Goal: Task Accomplishment & Management: Manage account settings

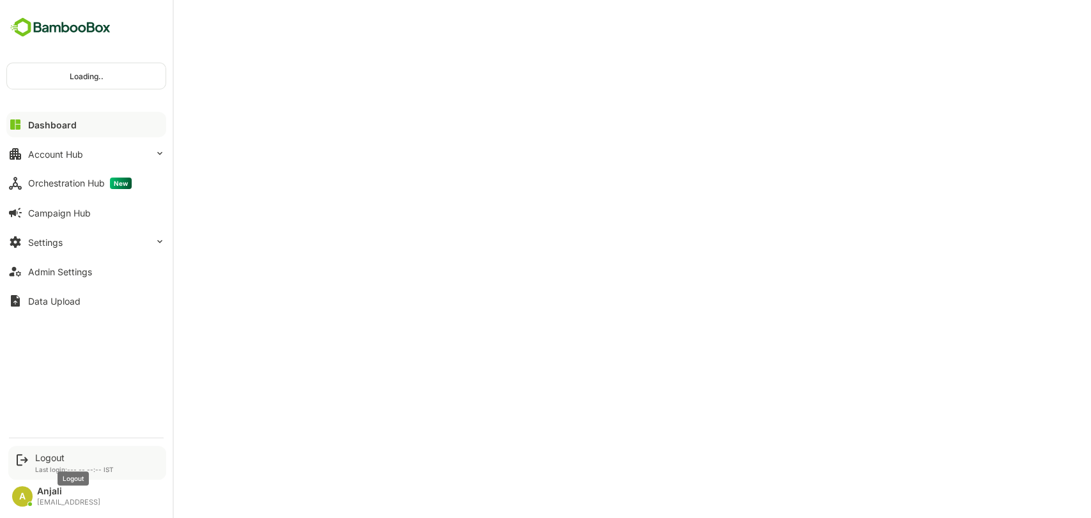
click at [51, 455] on div "Logout" at bounding box center [74, 457] width 79 height 11
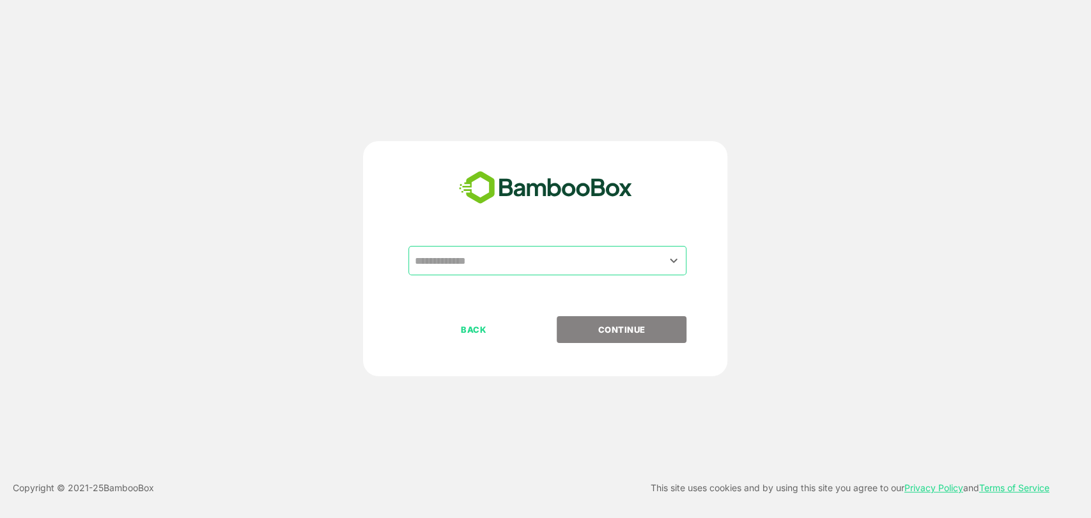
click at [496, 270] on input "text" at bounding box center [547, 261] width 273 height 24
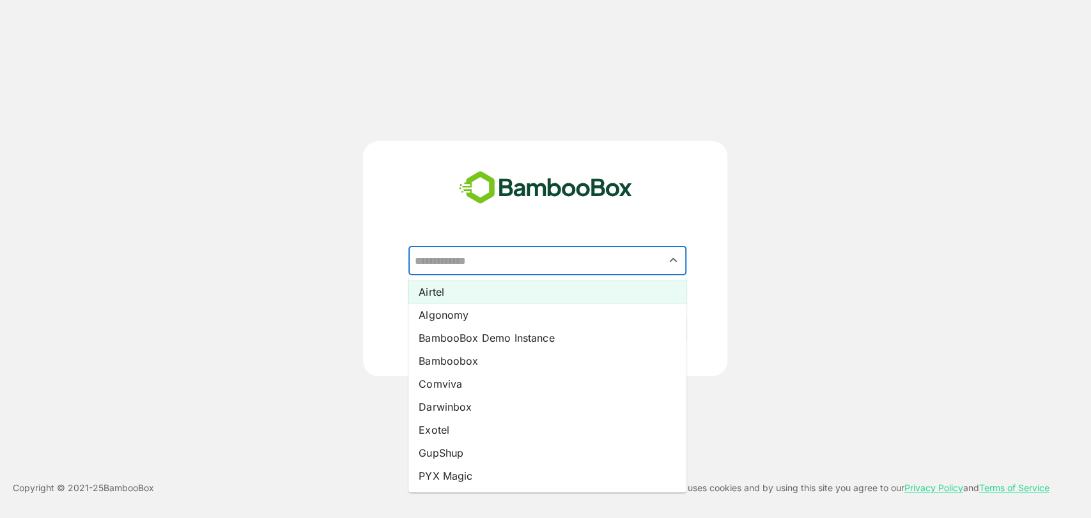
click at [487, 293] on li "Airtel" at bounding box center [547, 292] width 278 height 23
type input "******"
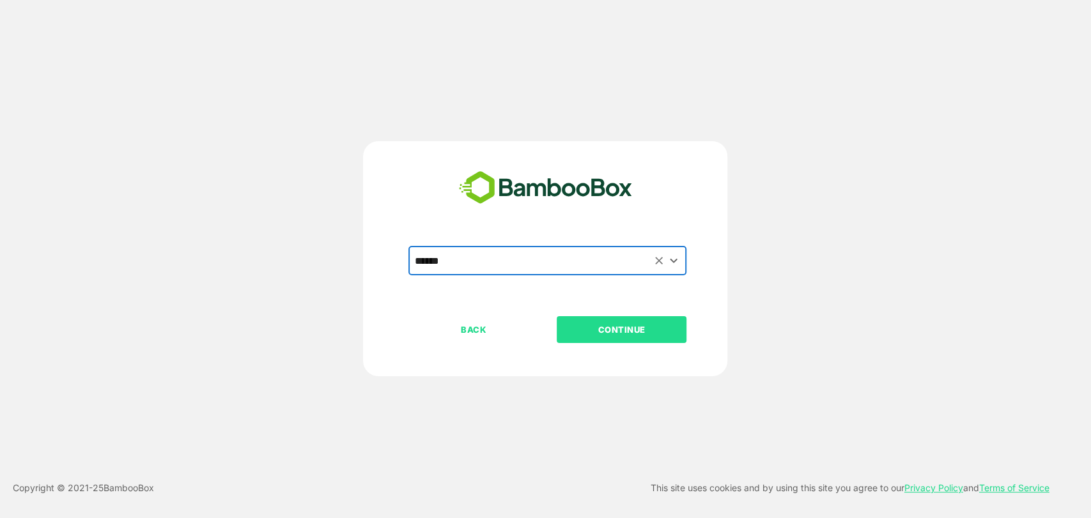
click at [613, 327] on p "CONTINUE" at bounding box center [622, 330] width 128 height 14
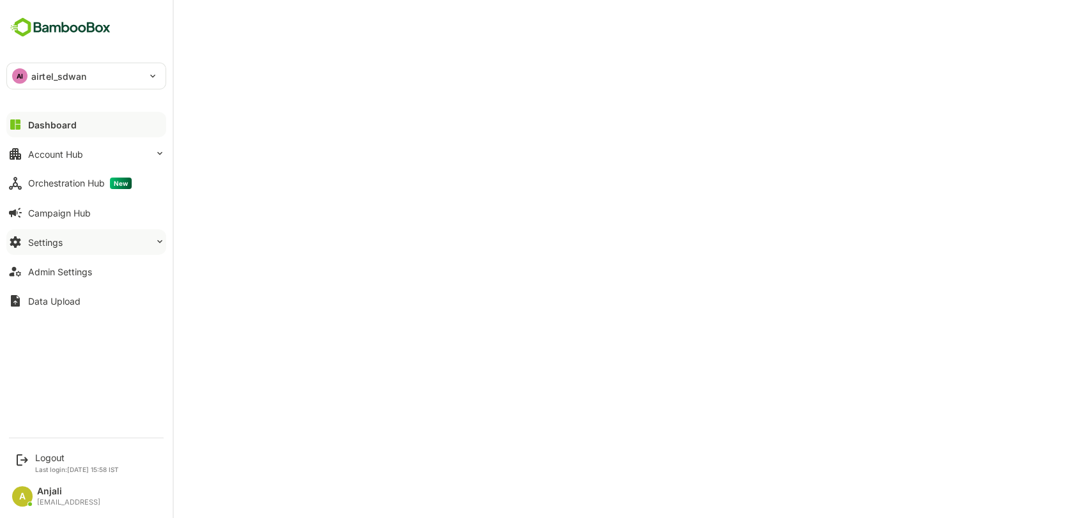
click at [73, 245] on button "Settings" at bounding box center [86, 242] width 160 height 26
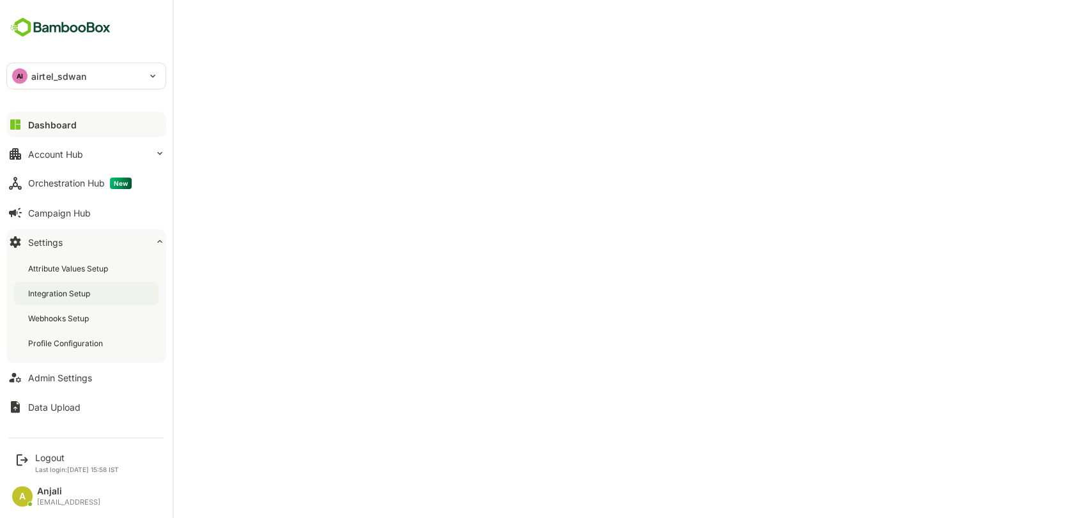
click at [66, 293] on div "Integration Setup" at bounding box center [60, 293] width 65 height 11
click at [56, 464] on div "Logout Last login: Sep 25 15:58 IST" at bounding box center [77, 462] width 84 height 21
click at [47, 461] on div "Logout" at bounding box center [77, 457] width 84 height 11
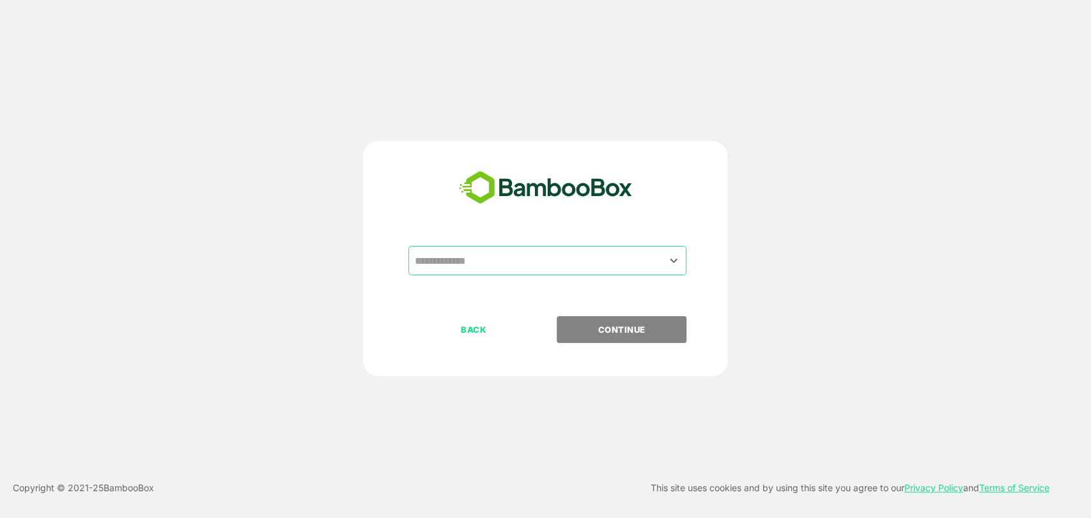
click at [498, 267] on input "text" at bounding box center [547, 261] width 273 height 24
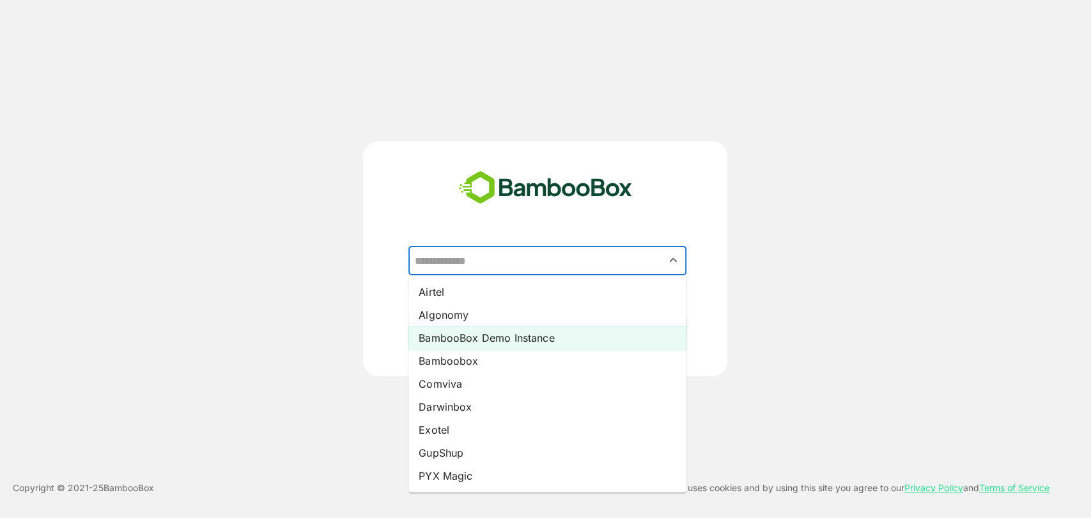
click at [492, 337] on li "BambooBox Demo Instance" at bounding box center [547, 338] width 278 height 23
type input "**********"
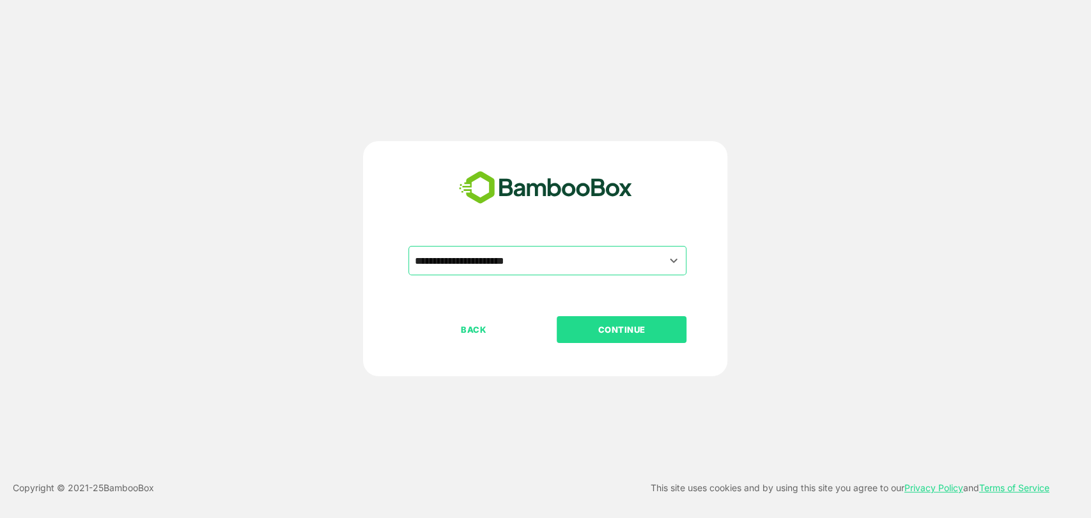
click at [598, 318] on button "CONTINUE" at bounding box center [622, 329] width 130 height 27
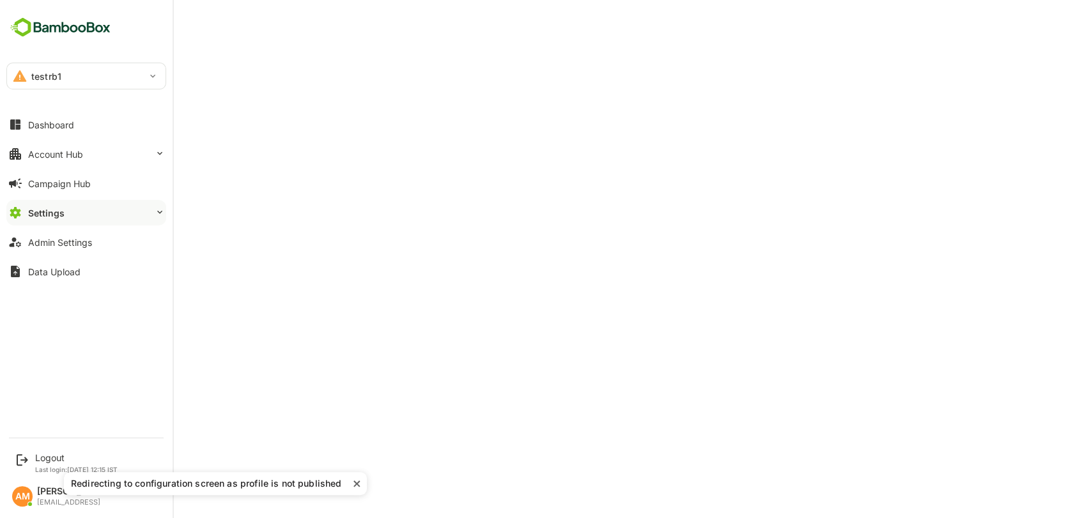
click at [81, 75] on div "testrb1" at bounding box center [78, 76] width 143 height 26
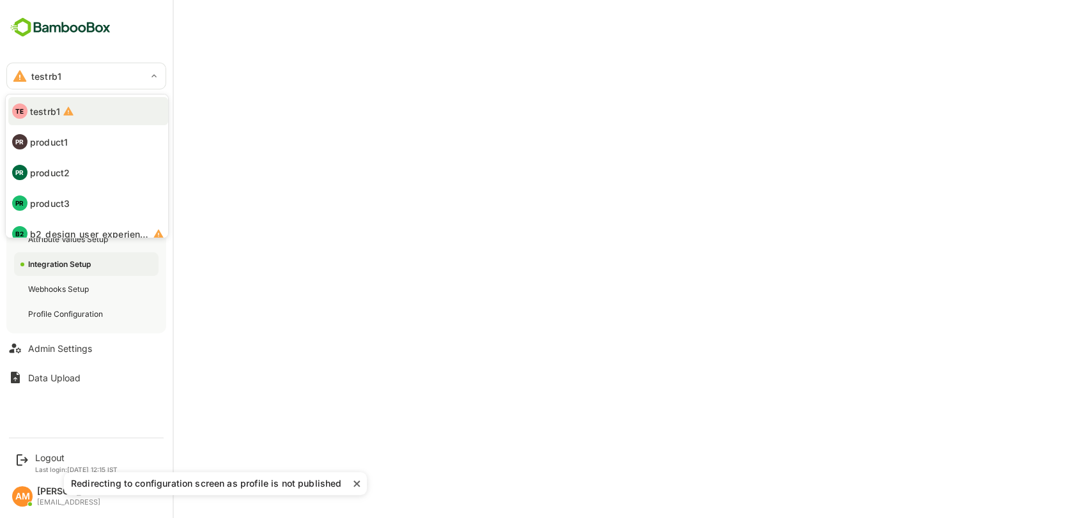
click at [71, 144] on li "PR product1" at bounding box center [88, 142] width 160 height 28
type input "********"
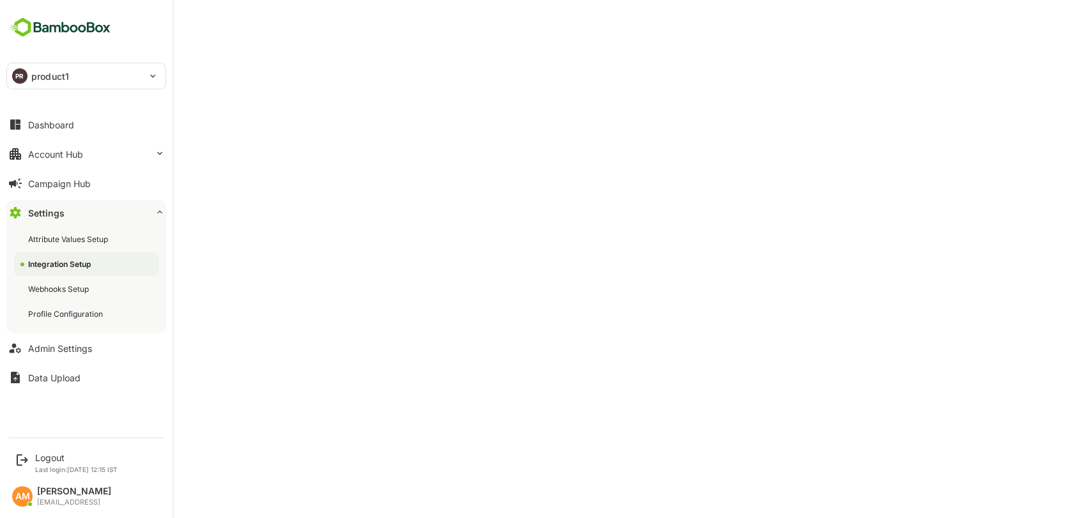
click at [77, 265] on div "Integration Setup" at bounding box center [60, 264] width 65 height 11
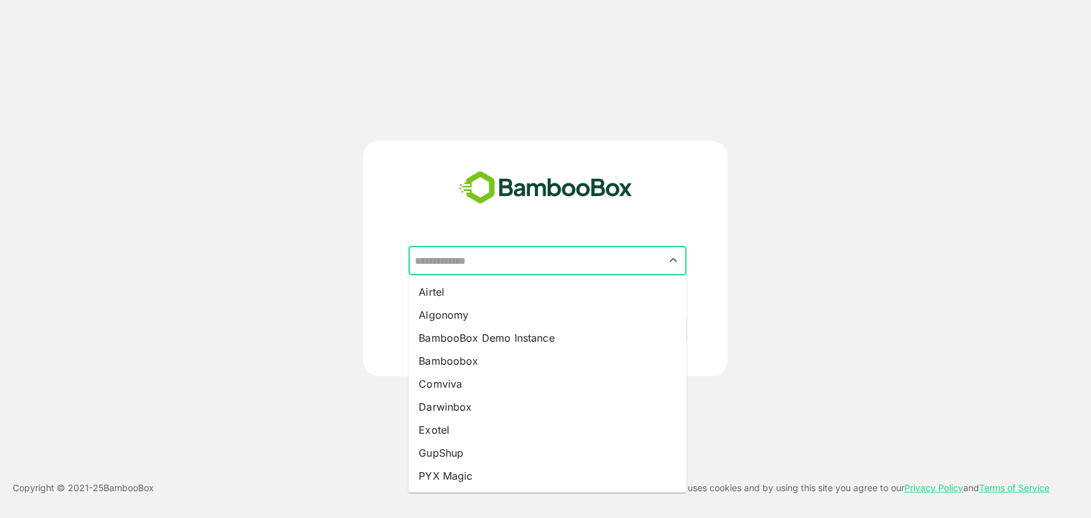
click at [489, 270] on input "text" at bounding box center [547, 261] width 273 height 24
click at [468, 399] on li "Darwinbox" at bounding box center [547, 407] width 278 height 23
type input "*********"
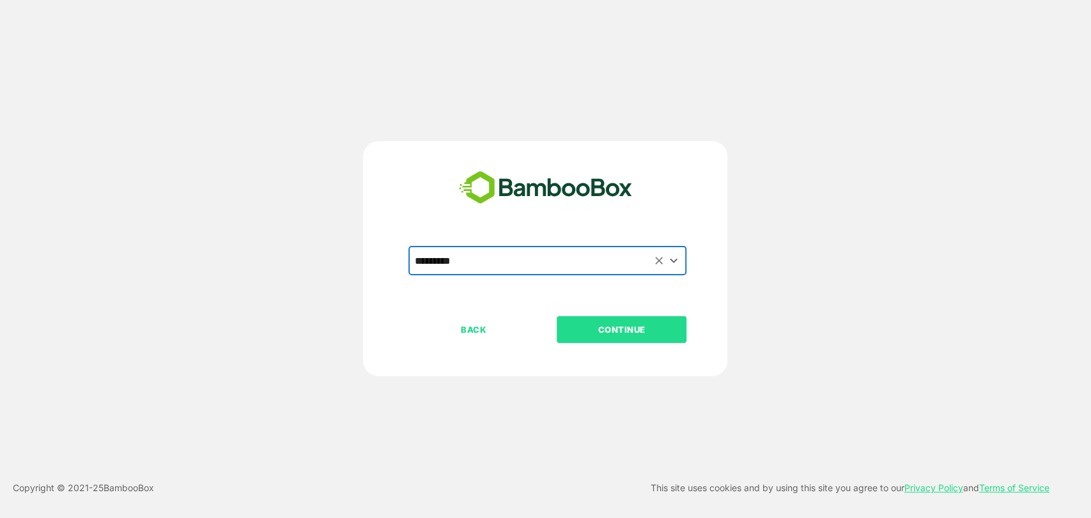
click at [639, 328] on p "CONTINUE" at bounding box center [622, 330] width 128 height 14
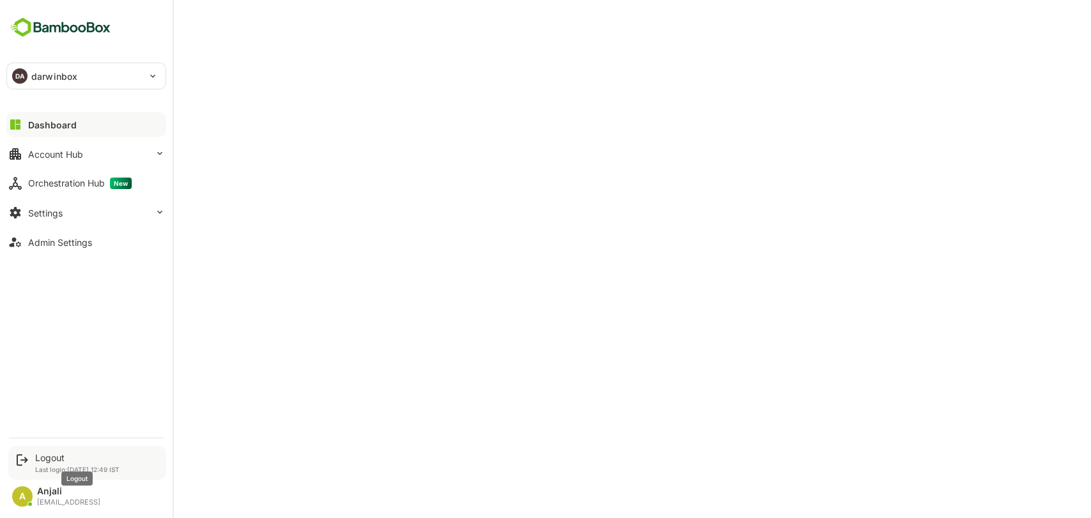
click at [51, 455] on div "Logout" at bounding box center [77, 457] width 84 height 11
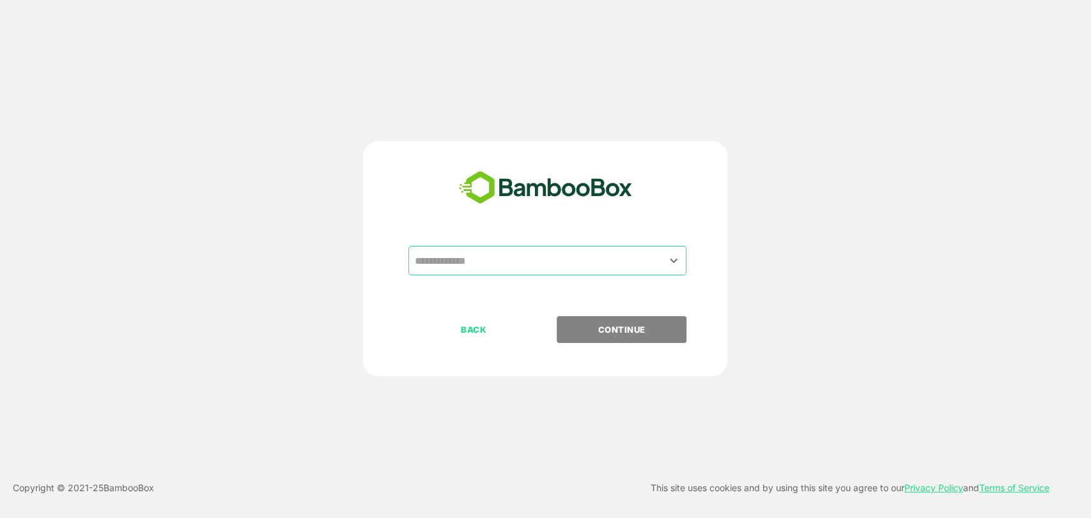
click at [447, 271] on input "text" at bounding box center [547, 261] width 273 height 24
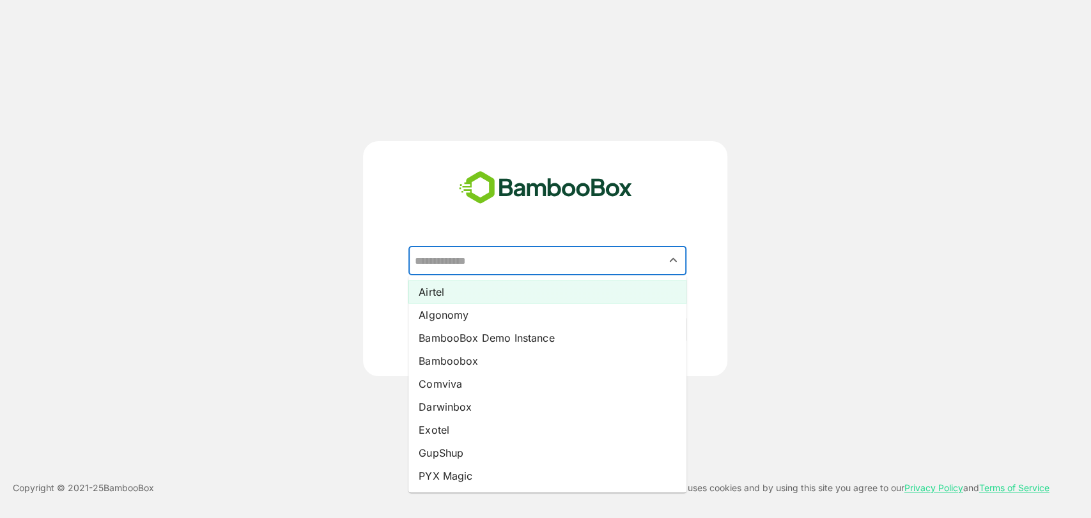
click at [463, 289] on li "Airtel" at bounding box center [547, 292] width 278 height 23
type input "******"
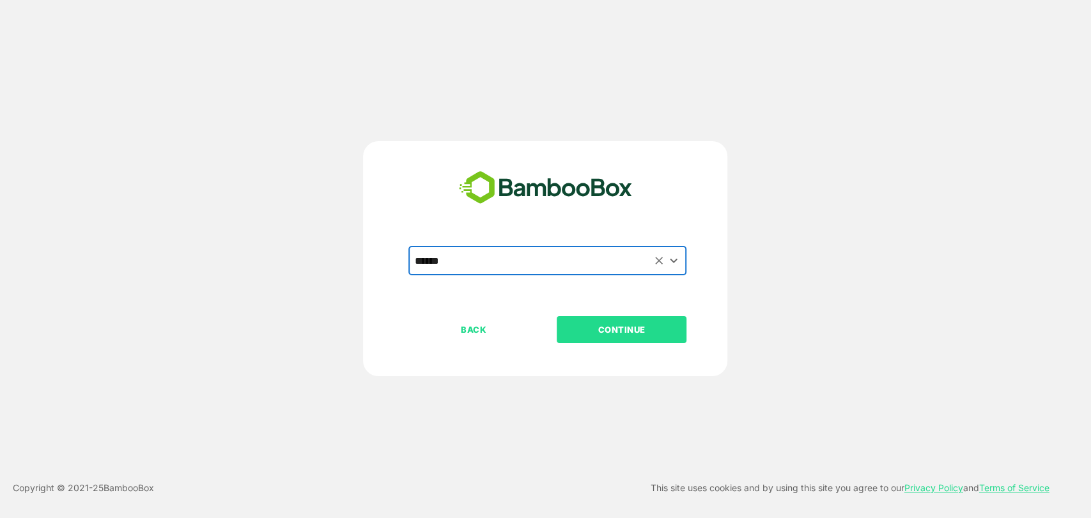
click at [623, 333] on p "CONTINUE" at bounding box center [622, 330] width 128 height 14
click at [621, 320] on button "CONTINUE" at bounding box center [622, 329] width 130 height 27
